Goal: Transaction & Acquisition: Obtain resource

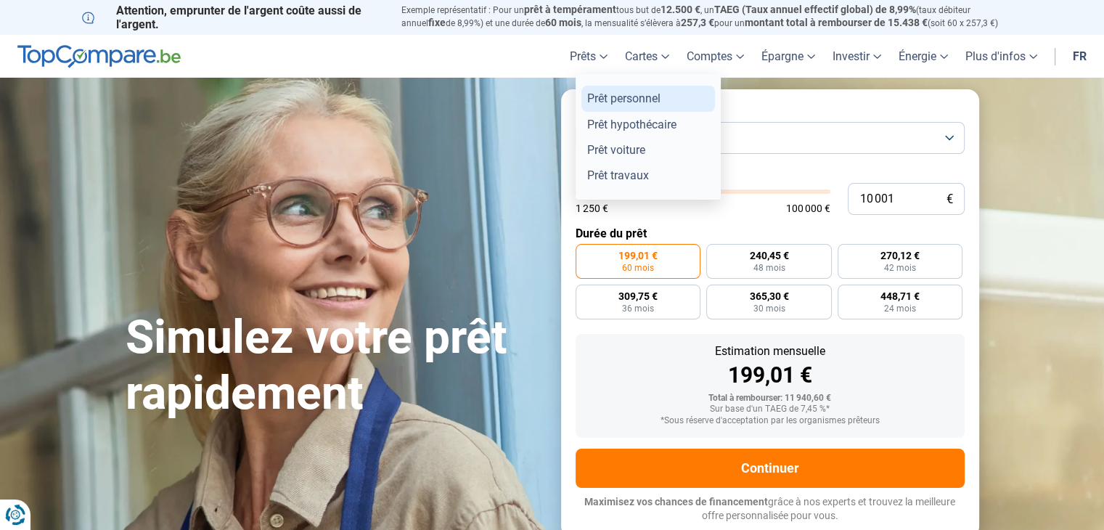
click at [597, 97] on link "Prêt personnel" at bounding box center [648, 98] width 134 height 25
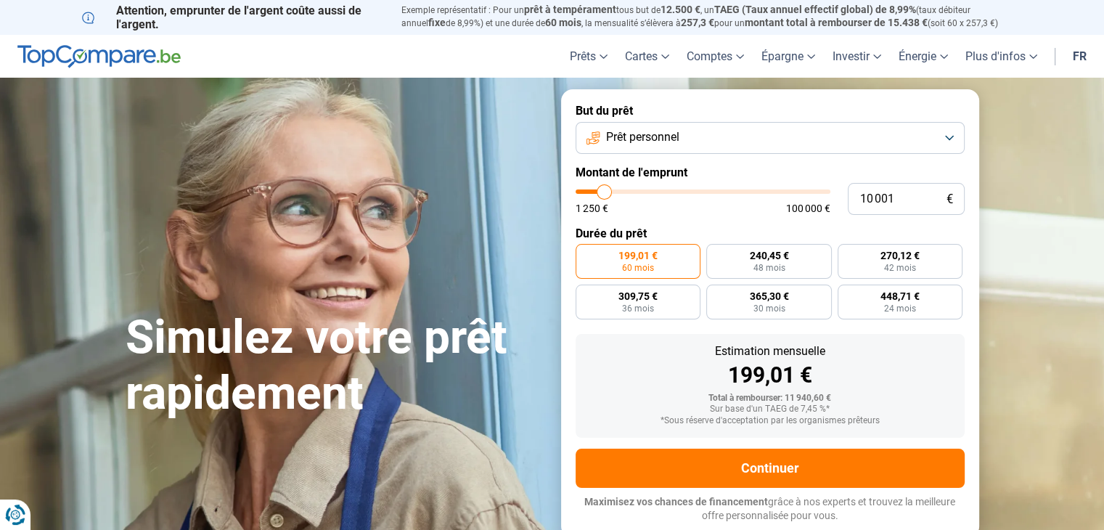
click at [949, 135] on button "Prêt personnel" at bounding box center [770, 138] width 389 height 32
